Goal: Information Seeking & Learning: Learn about a topic

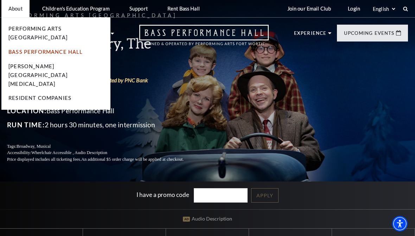
click at [75, 49] on link "Bass Performance Hall" at bounding box center [45, 52] width 74 height 6
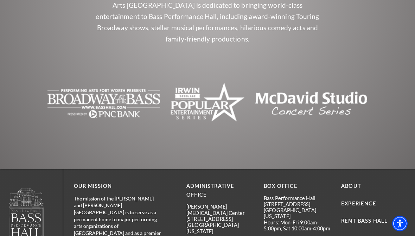
scroll to position [1571, 0]
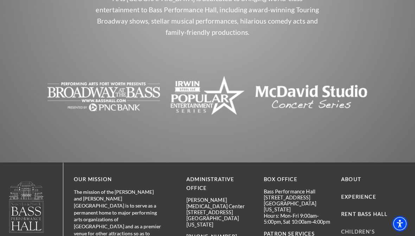
click at [341, 228] on link "Children's Education Program" at bounding box center [373, 235] width 64 height 15
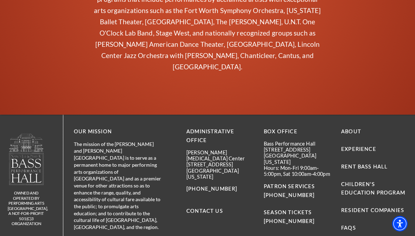
scroll to position [2779, 0]
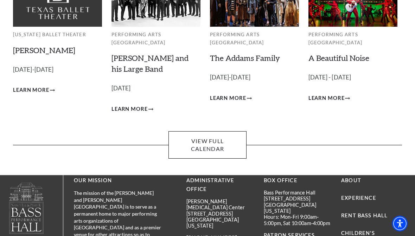
scroll to position [68, 0]
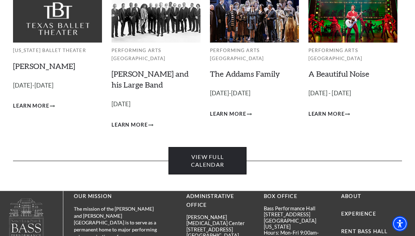
click at [216, 151] on link "View Full Calendar" at bounding box center [207, 161] width 78 height 28
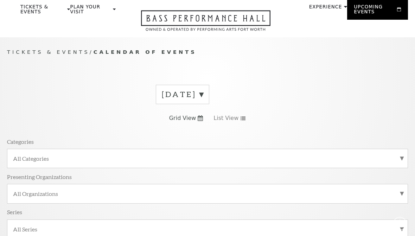
click at [236, 155] on label "All Categories" at bounding box center [207, 158] width 389 height 7
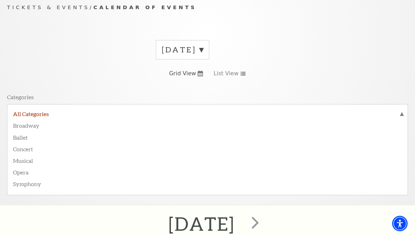
scroll to position [72, 0]
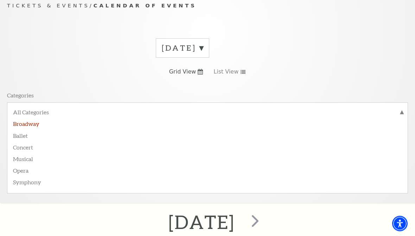
click at [34, 124] on label "Broadway" at bounding box center [207, 124] width 389 height 12
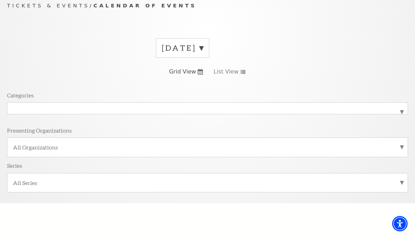
click at [407, 111] on div "All Categories Broadway" at bounding box center [207, 108] width 401 height 12
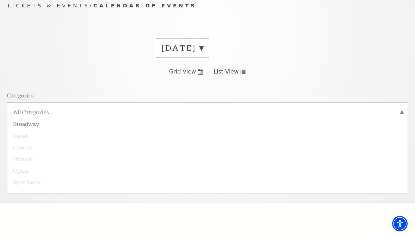
click at [241, 74] on link "List View" at bounding box center [229, 72] width 32 height 8
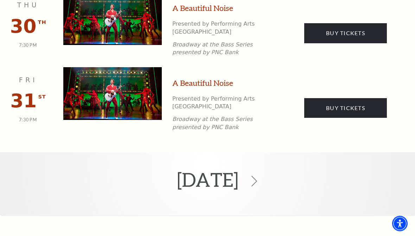
scroll to position [887, 0]
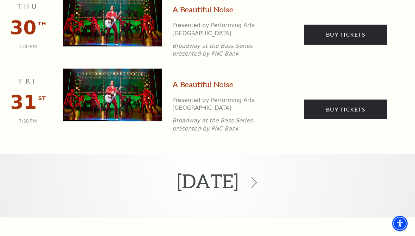
click at [238, 177] on h2 "October 2025" at bounding box center [207, 181] width 61 height 44
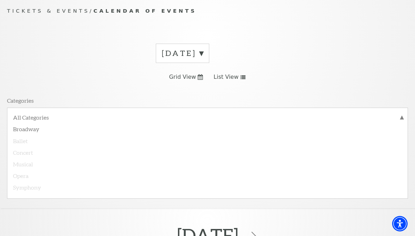
scroll to position [66, 0]
click at [202, 77] on icon at bounding box center [199, 77] width 5 height 6
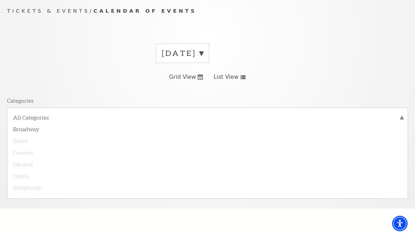
scroll to position [67, 0]
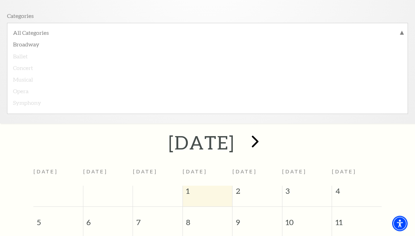
click at [265, 141] on span "next" at bounding box center [255, 141] width 20 height 20
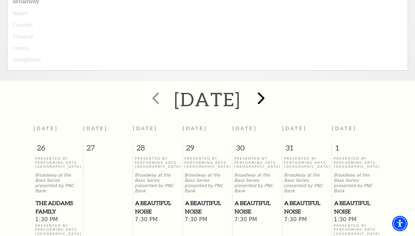
scroll to position [190, 0]
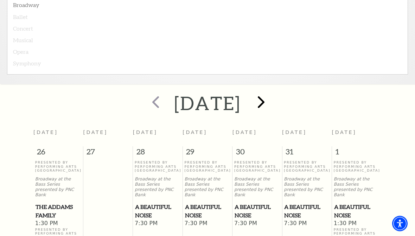
click at [271, 103] on span "next" at bounding box center [261, 102] width 20 height 20
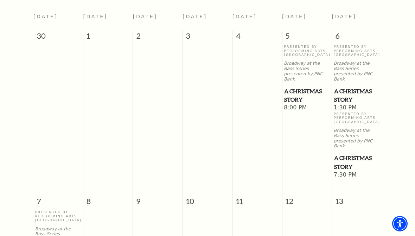
scroll to position [305, 0]
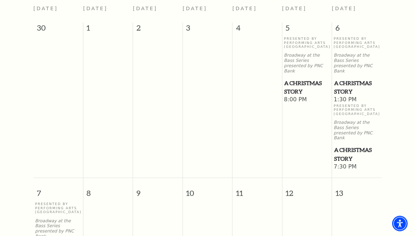
click at [352, 85] on span "A Christmas Story" at bounding box center [356, 87] width 45 height 17
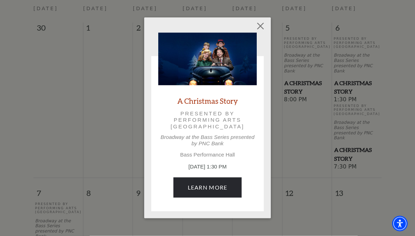
scroll to position [315, 0]
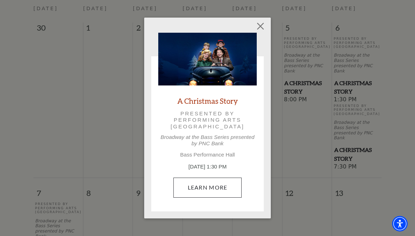
click at [225, 188] on link "Learn More" at bounding box center [207, 187] width 69 height 20
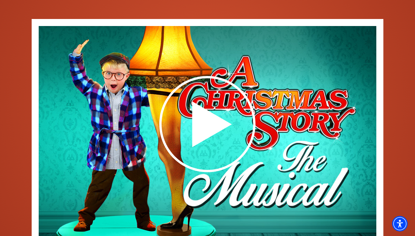
scroll to position [848, 0]
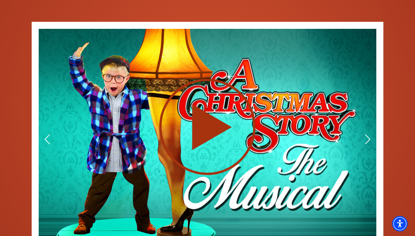
click at [207, 108] on use at bounding box center [207, 127] width 96 height 96
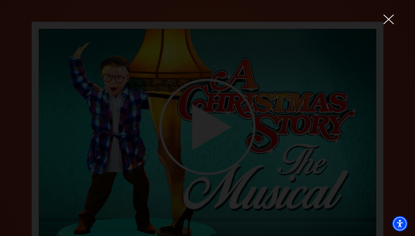
click at [60, 209] on div at bounding box center [207, 118] width 415 height 236
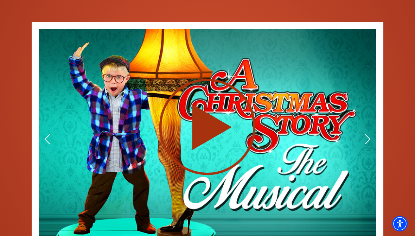
click at [209, 103] on use at bounding box center [207, 127] width 96 height 96
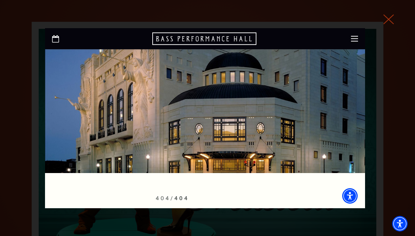
scroll to position [0, 0]
click at [390, 22] on icon at bounding box center [388, 19] width 11 height 11
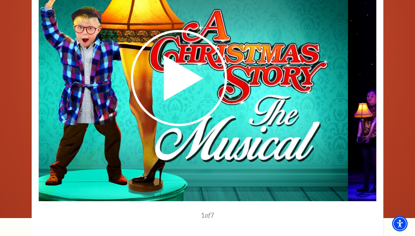
scroll to position [895, 0]
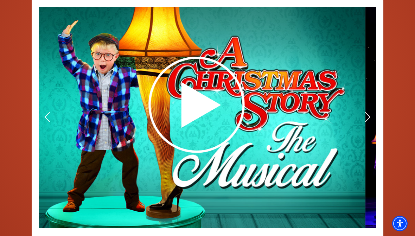
scroll to position [869, 0]
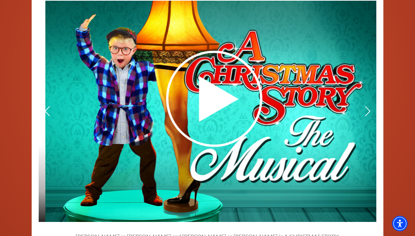
scroll to position [0, 0]
click at [380, 96] on div "1 of 7 2 of" at bounding box center [207, 159] width 351 height 330
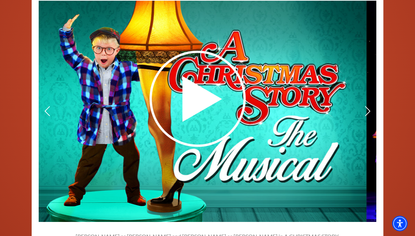
scroll to position [876, 0]
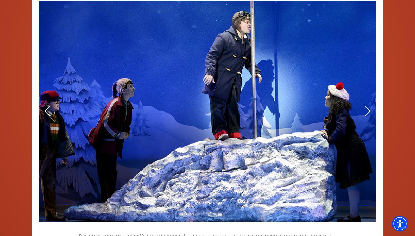
click at [374, 93] on img at bounding box center [207, 111] width 337 height 221
click at [375, 91] on img at bounding box center [207, 111] width 337 height 221
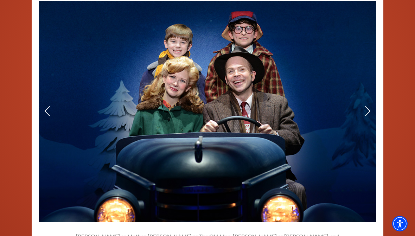
click at [373, 92] on img at bounding box center [207, 111] width 337 height 221
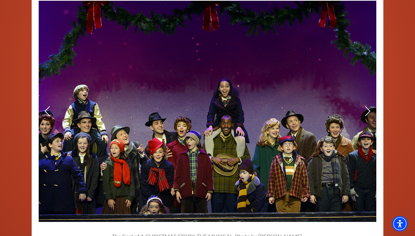
click at [371, 96] on img at bounding box center [207, 111] width 337 height 221
click at [369, 100] on img at bounding box center [207, 111] width 337 height 221
click at [368, 102] on img at bounding box center [207, 111] width 337 height 221
click at [371, 99] on img at bounding box center [207, 111] width 337 height 221
click at [372, 98] on img at bounding box center [207, 111] width 337 height 221
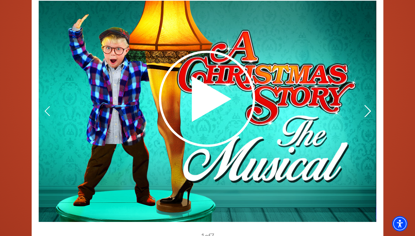
click at [370, 105] on icon at bounding box center [367, 111] width 7 height 12
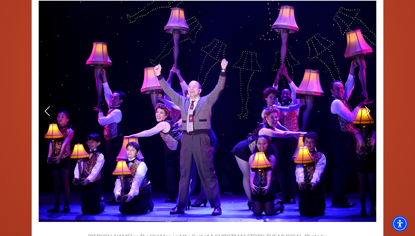
click at [373, 93] on div at bounding box center [206, 99] width 337 height 196
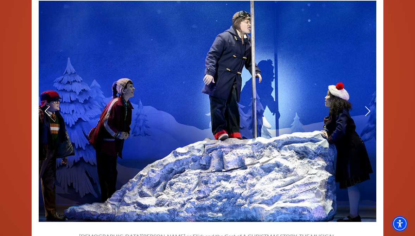
click at [372, 92] on img at bounding box center [207, 111] width 337 height 221
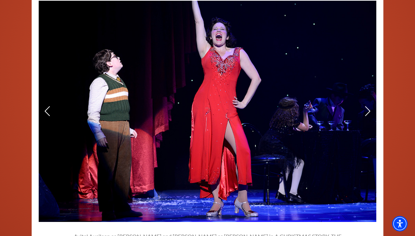
click at [373, 95] on img at bounding box center [207, 111] width 337 height 221
click at [375, 98] on img at bounding box center [207, 111] width 337 height 221
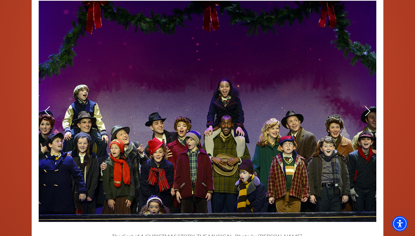
click at [374, 98] on img at bounding box center [207, 111] width 337 height 221
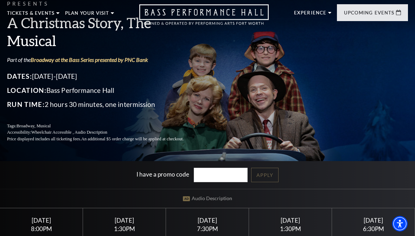
scroll to position [0, 0]
